Goal: Task Accomplishment & Management: Complete application form

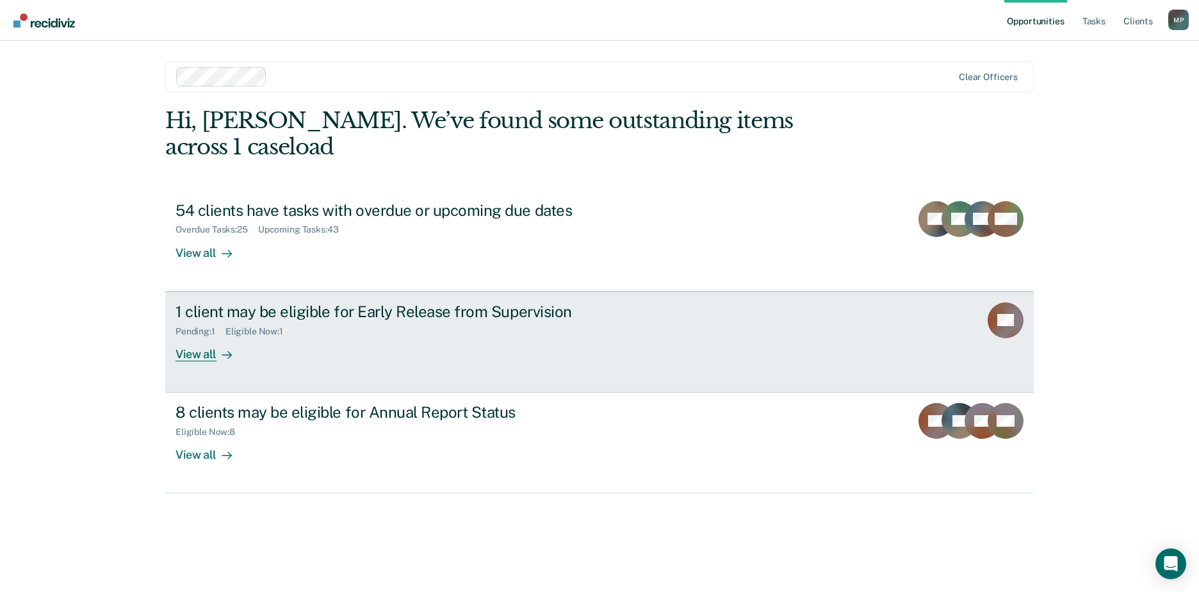
click at [463, 302] on div "1 client may be eligible for Early Release from Supervision" at bounding box center [400, 311] width 450 height 19
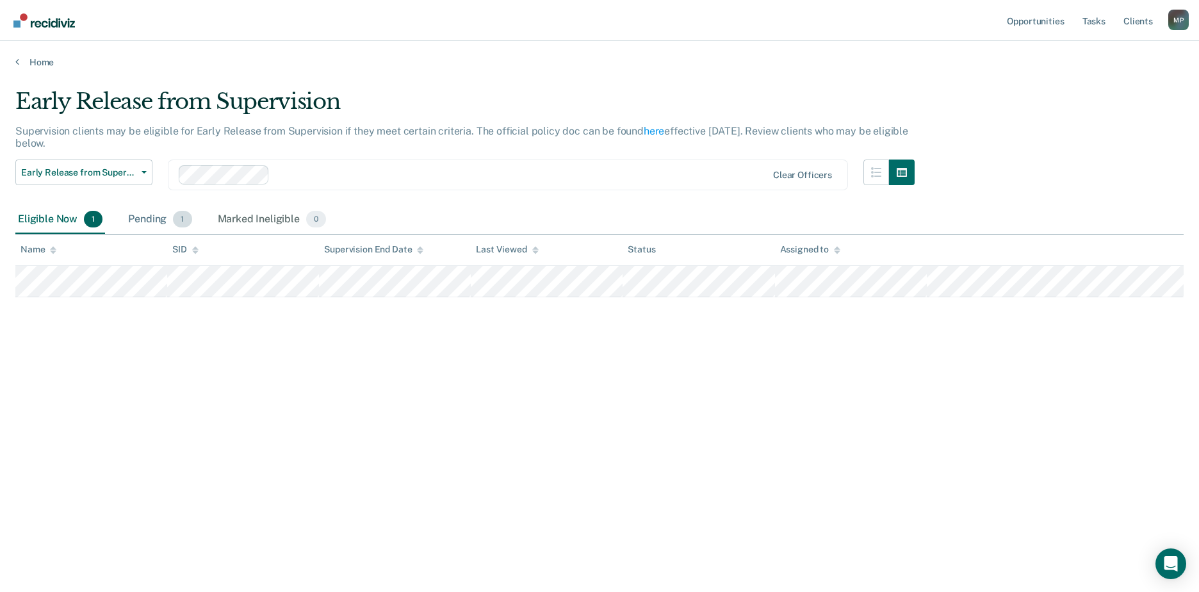
click at [181, 220] on span "1" at bounding box center [182, 219] width 19 height 17
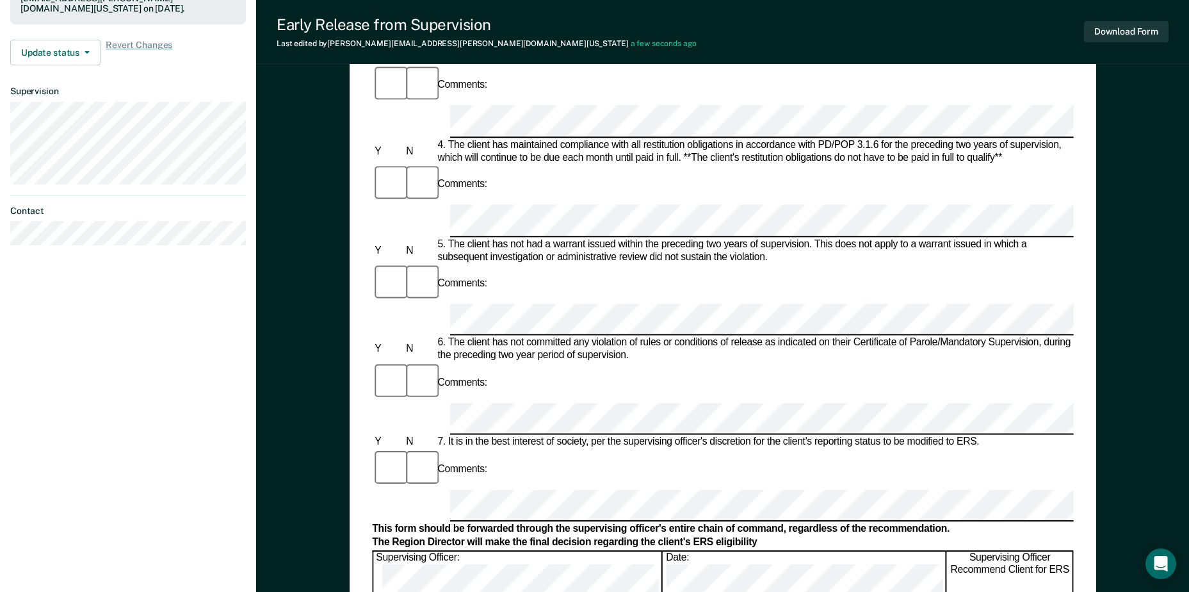
scroll to position [512, 0]
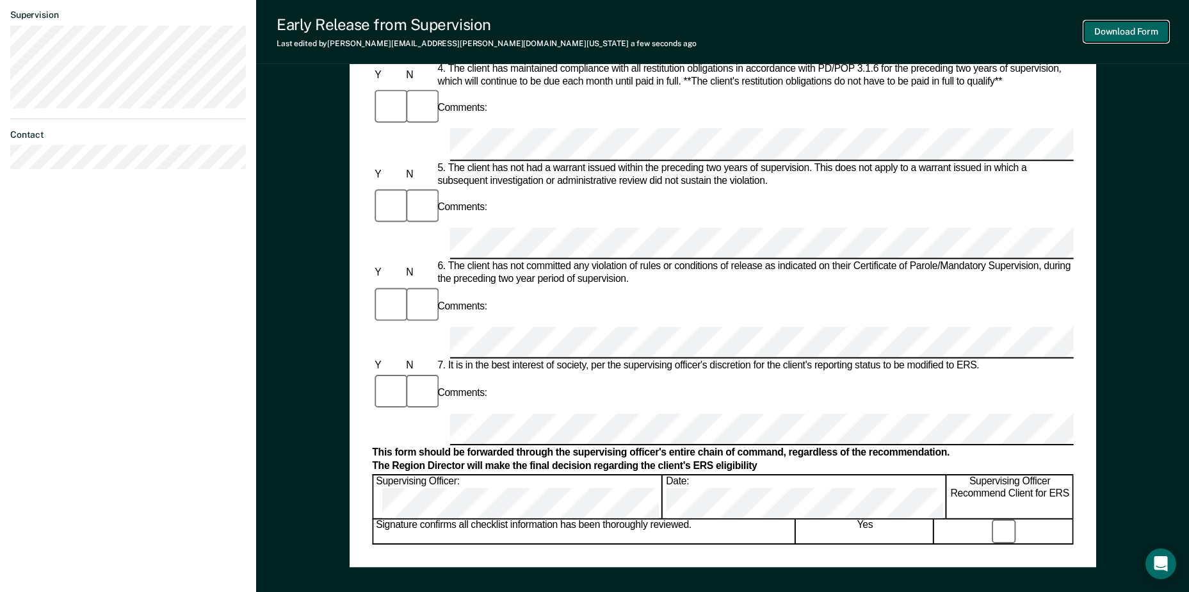
click at [1127, 29] on button "Download Form" at bounding box center [1126, 31] width 85 height 21
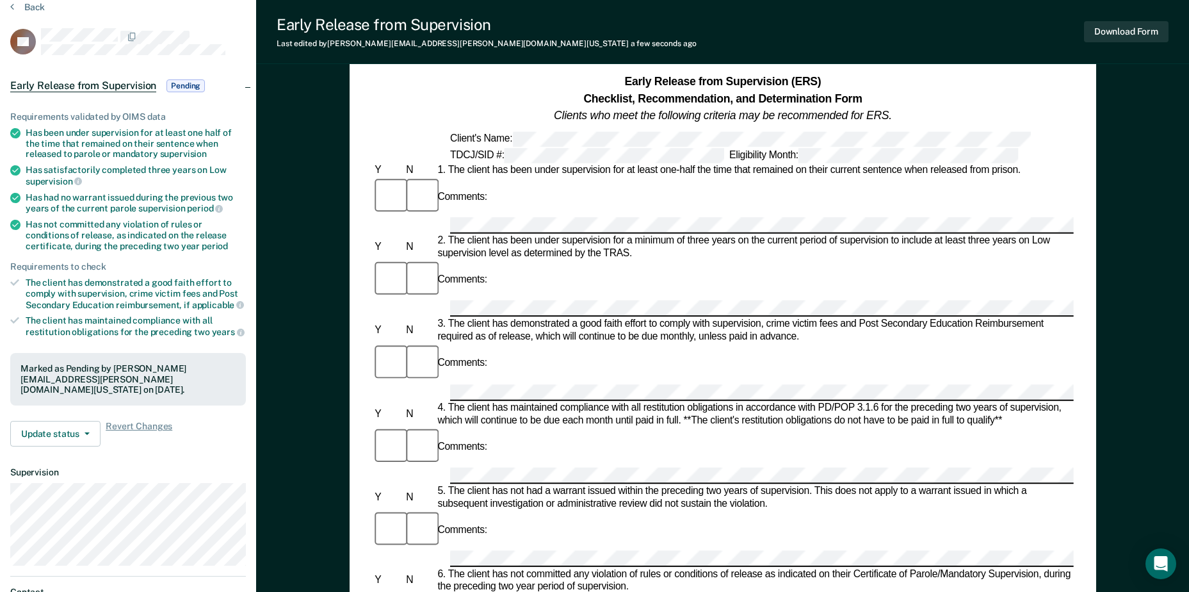
scroll to position [0, 0]
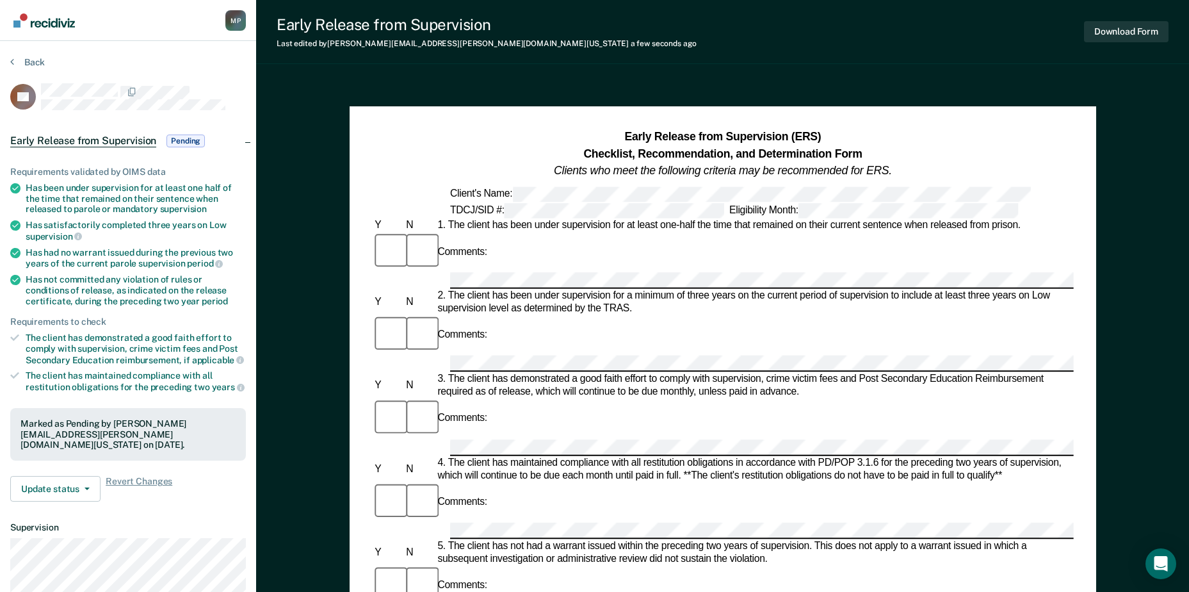
click at [236, 17] on div "M P" at bounding box center [235, 20] width 20 height 20
click at [33, 22] on img "Go to Recidiviz Home" at bounding box center [43, 20] width 61 height 14
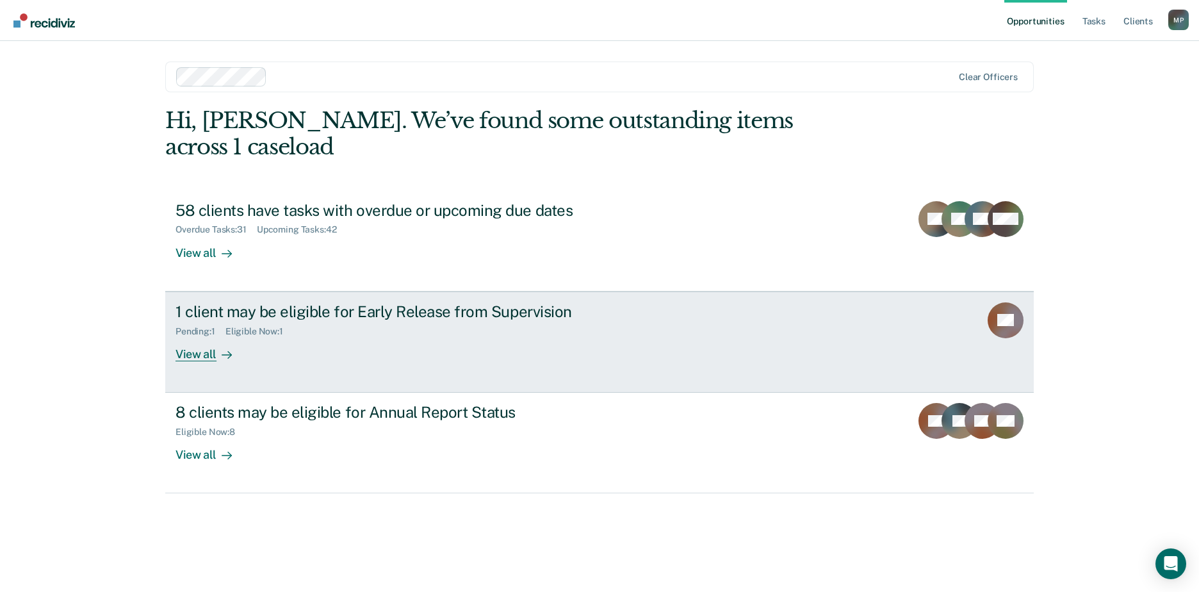
click at [565, 321] on div "Pending : 1 Eligible Now : 1" at bounding box center [400, 329] width 450 height 16
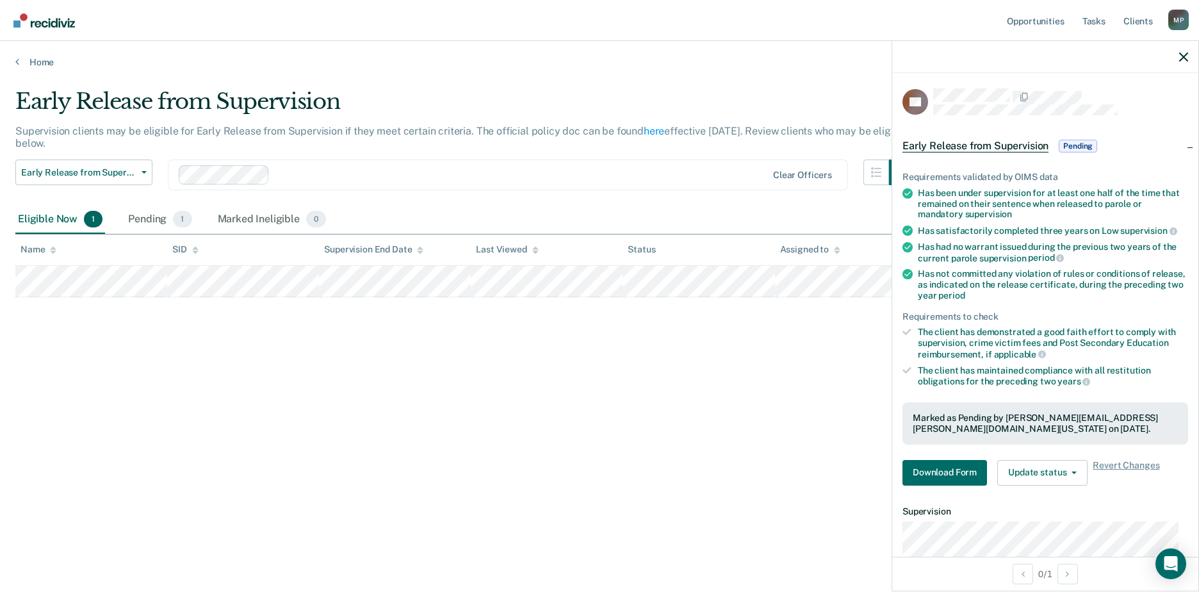
click at [803, 319] on div "Early Release from Supervision Supervision clients may be eligible for Early Re…" at bounding box center [599, 291] width 1168 height 407
click at [93, 224] on span "1" at bounding box center [93, 219] width 19 height 17
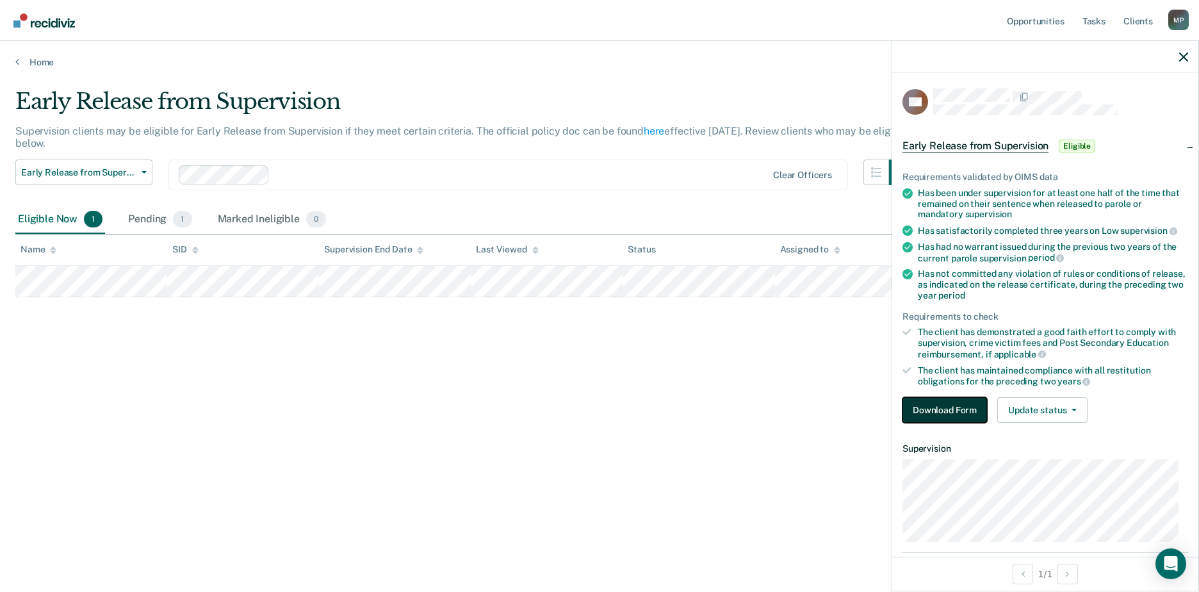
click at [957, 405] on button "Download Form" at bounding box center [944, 410] width 85 height 26
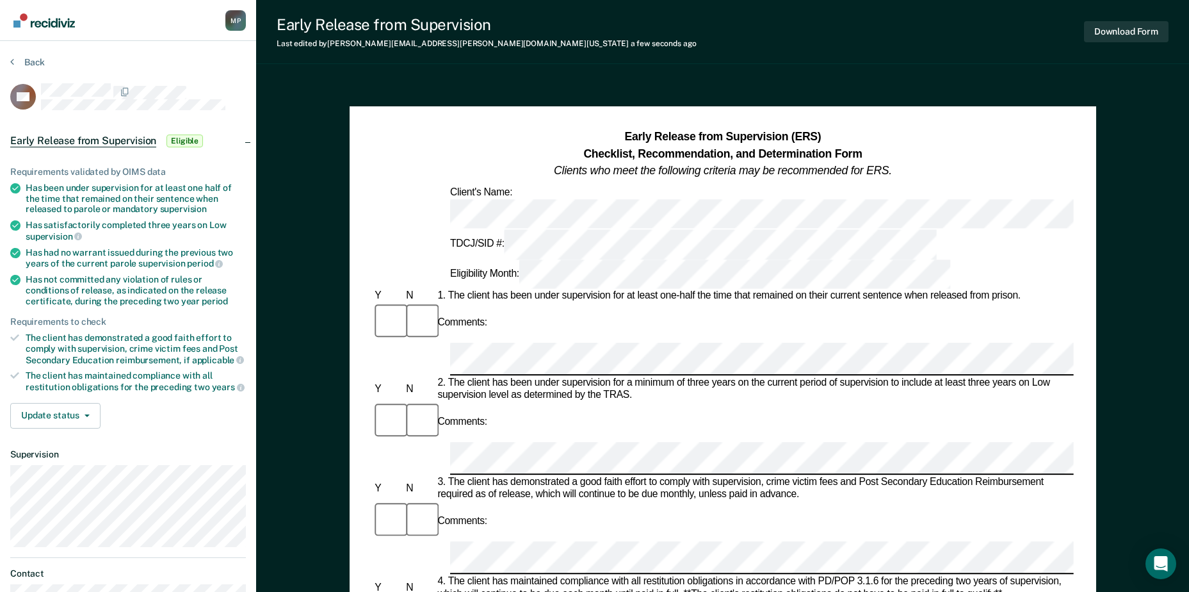
click at [503, 402] on div "Comments:" at bounding box center [722, 422] width 701 height 41
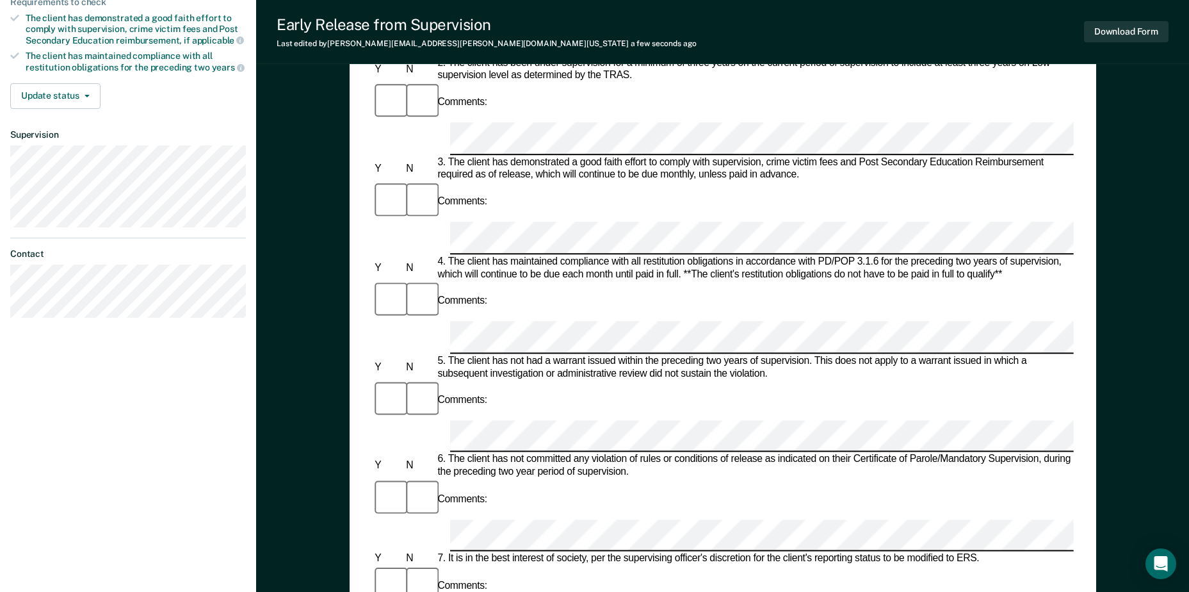
scroll to position [320, 0]
